Goal: Information Seeking & Learning: Learn about a topic

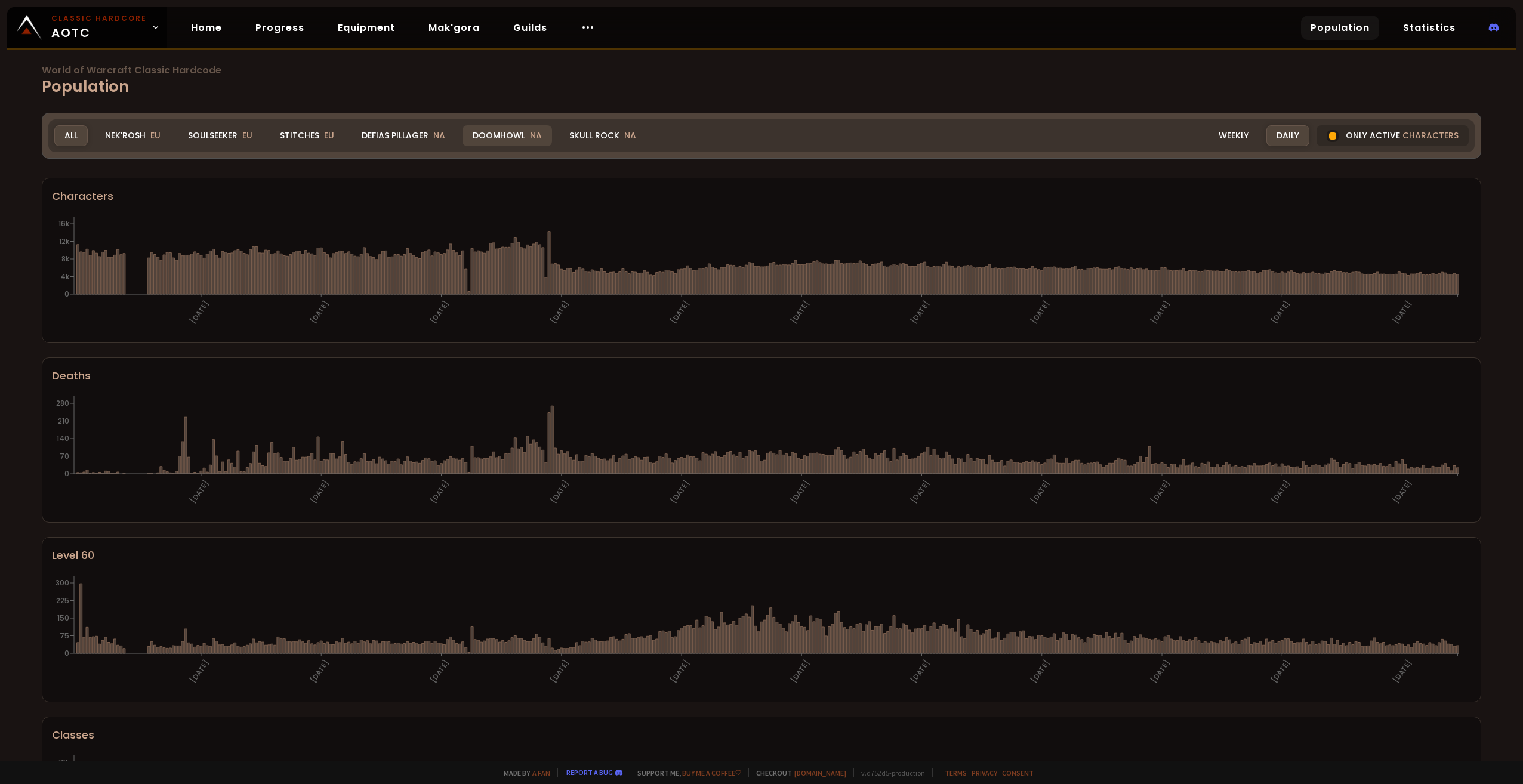
click at [488, 138] on div "Doomhowl NA" at bounding box center [507, 136] width 89 height 21
click at [434, 136] on span "NA" at bounding box center [439, 135] width 12 height 12
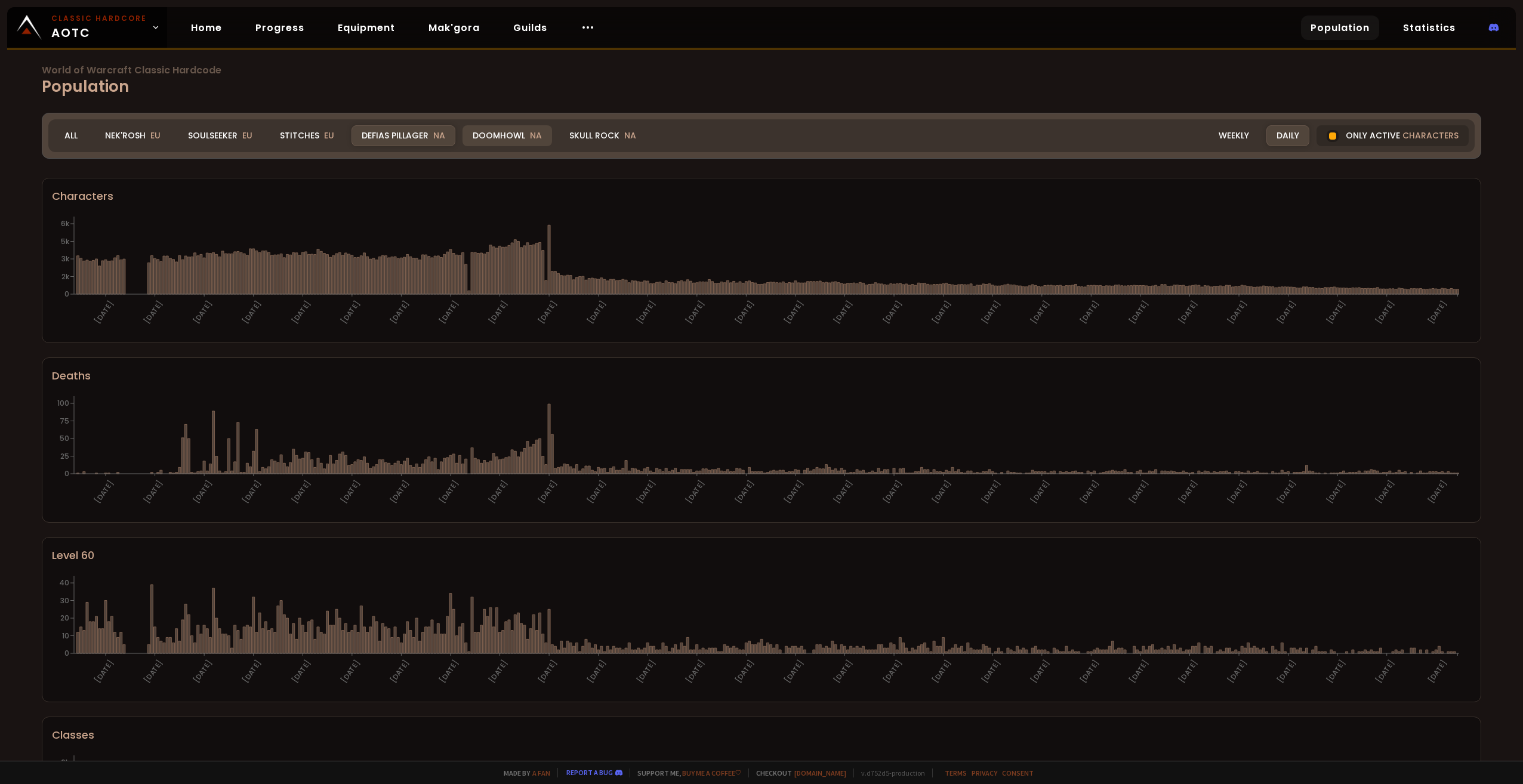
click at [491, 132] on div "Doomhowl NA" at bounding box center [507, 136] width 89 height 21
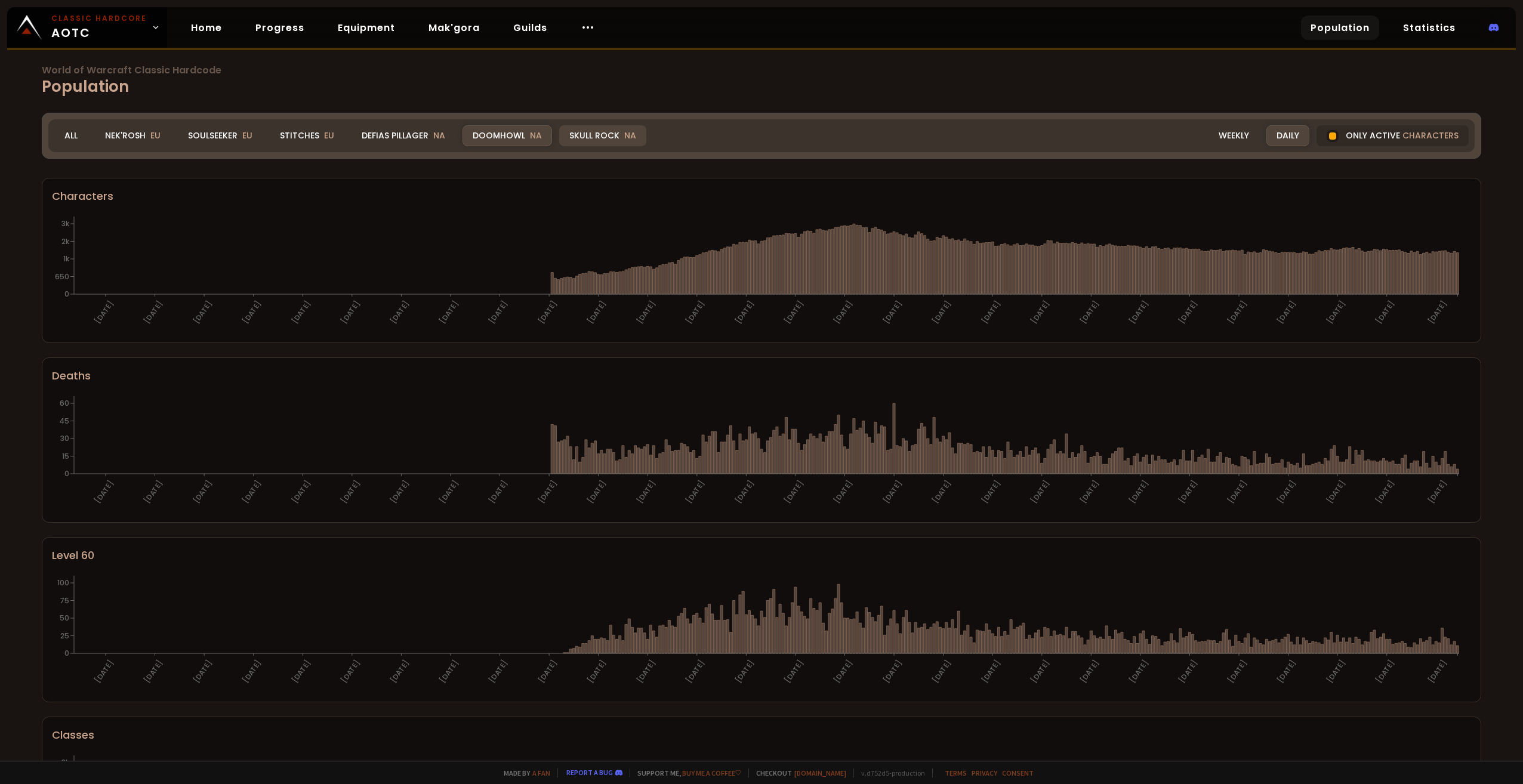
click at [605, 140] on div "Skull Rock NA" at bounding box center [602, 136] width 87 height 21
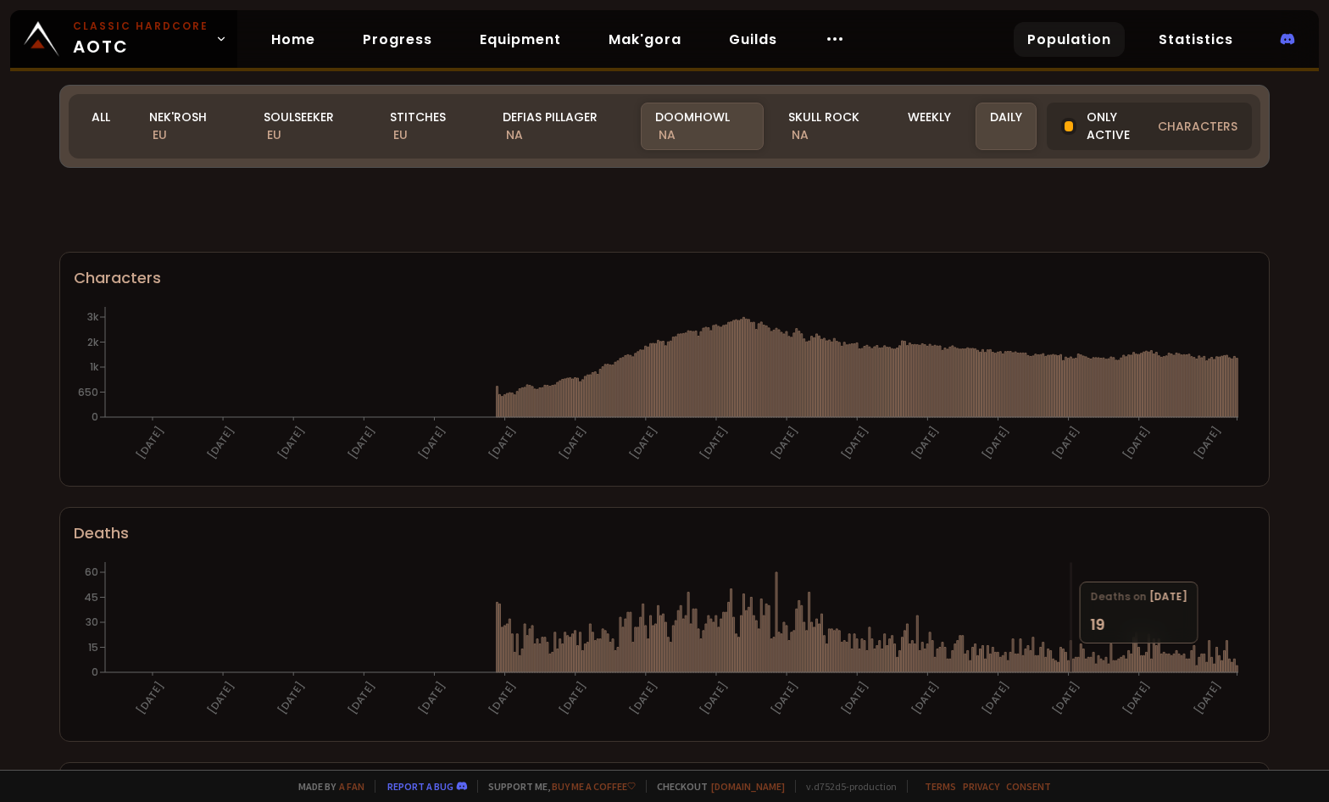
scroll to position [928, 0]
